Goal: Answer question/provide support

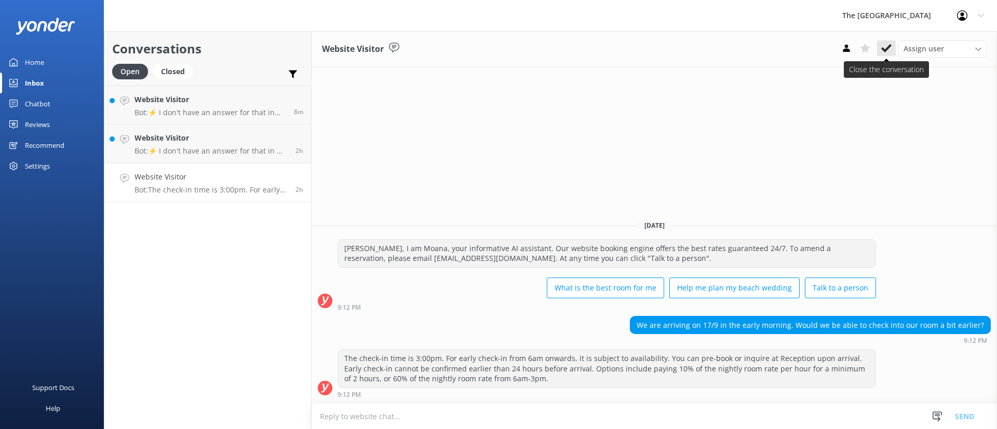
click at [881, 49] on button at bounding box center [886, 48] width 19 height 16
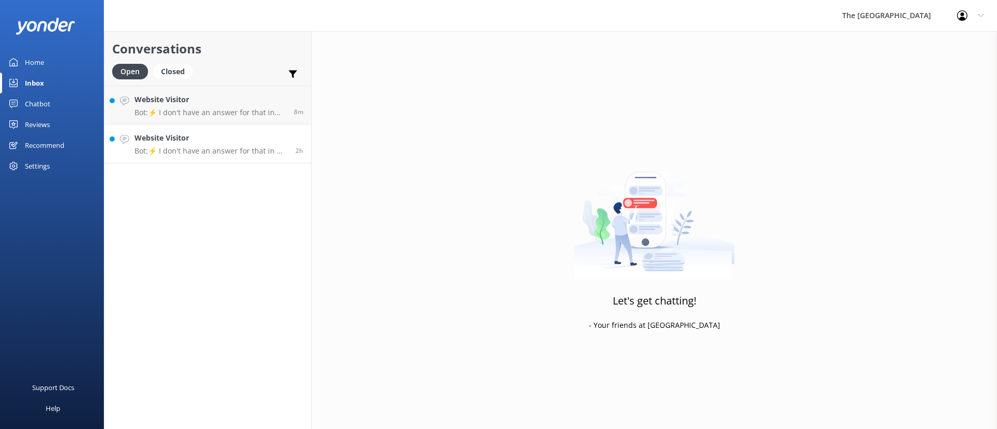
click at [191, 138] on h4 "Website Visitor" at bounding box center [210, 137] width 153 height 11
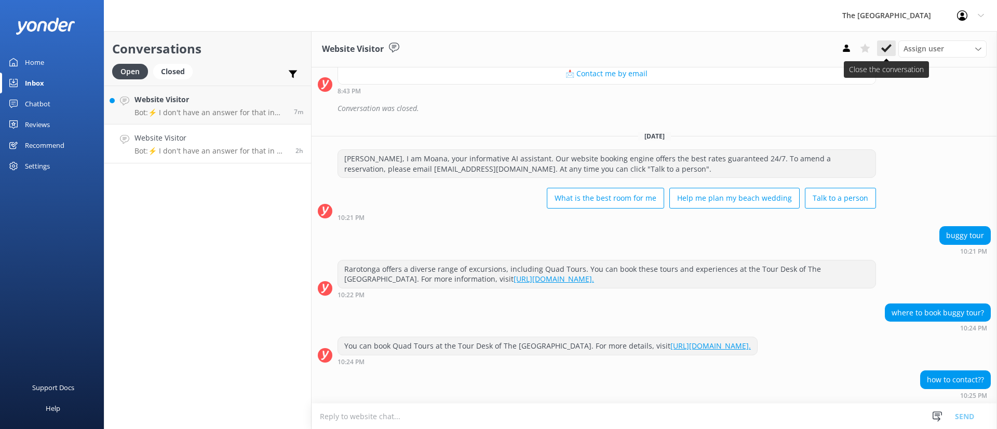
click at [880, 48] on button at bounding box center [886, 48] width 19 height 16
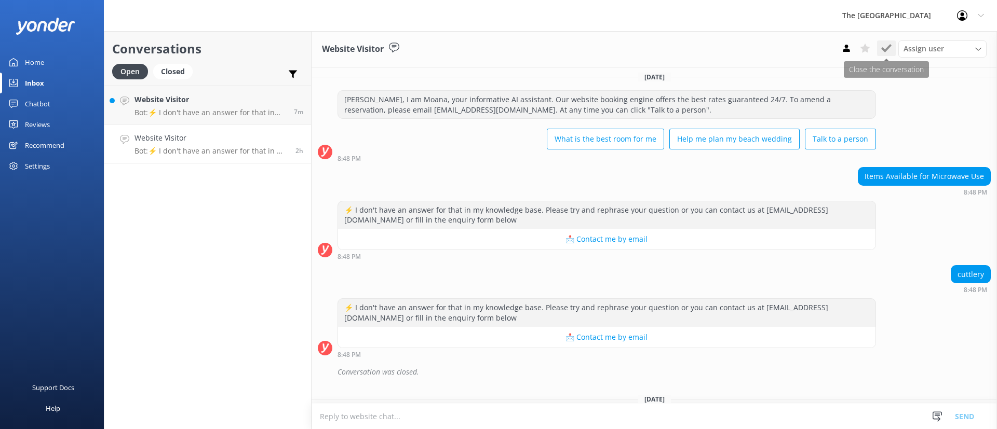
scroll to position [14836, 0]
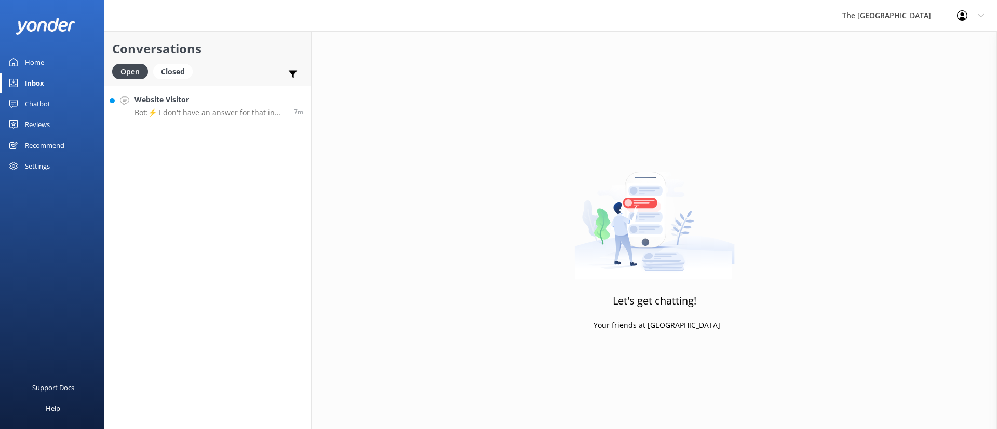
click at [202, 106] on div "Website Visitor Bot: ⚡ I don't have an answer for that in my knowledge base. Pl…" at bounding box center [210, 105] width 152 height 22
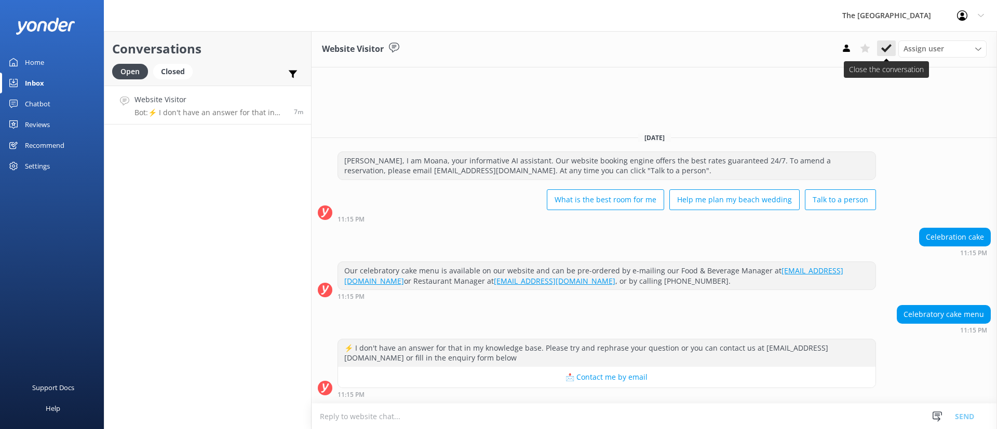
click at [891, 46] on icon at bounding box center [886, 48] width 10 height 10
